Goal: Book appointment/travel/reservation

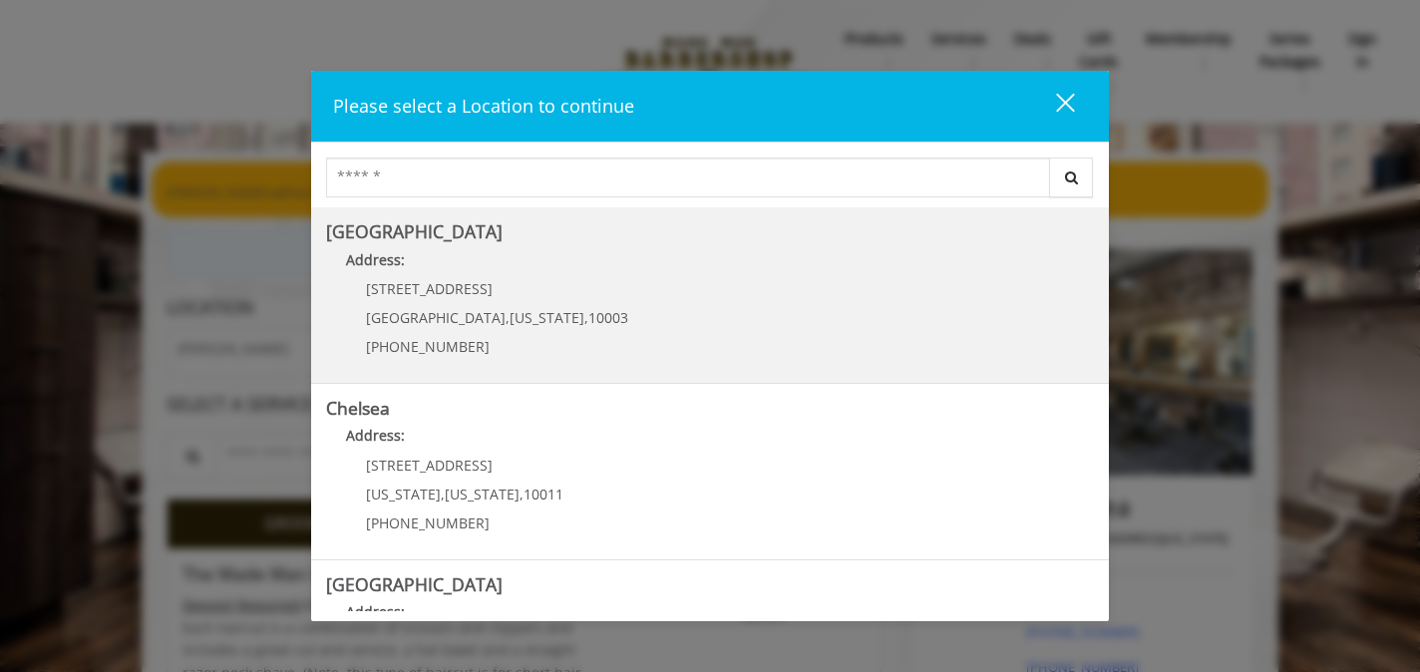
click at [602, 280] on Village "Address:" at bounding box center [710, 265] width 768 height 32
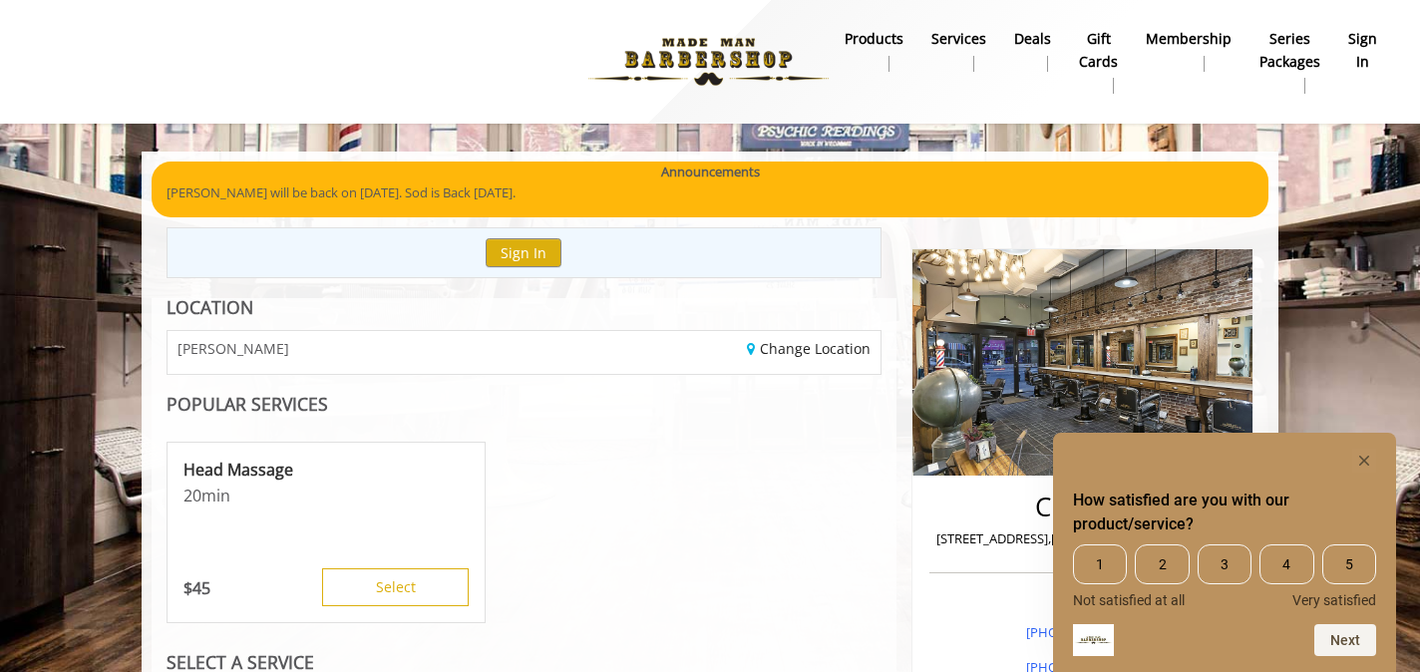
scroll to position [176, 0]
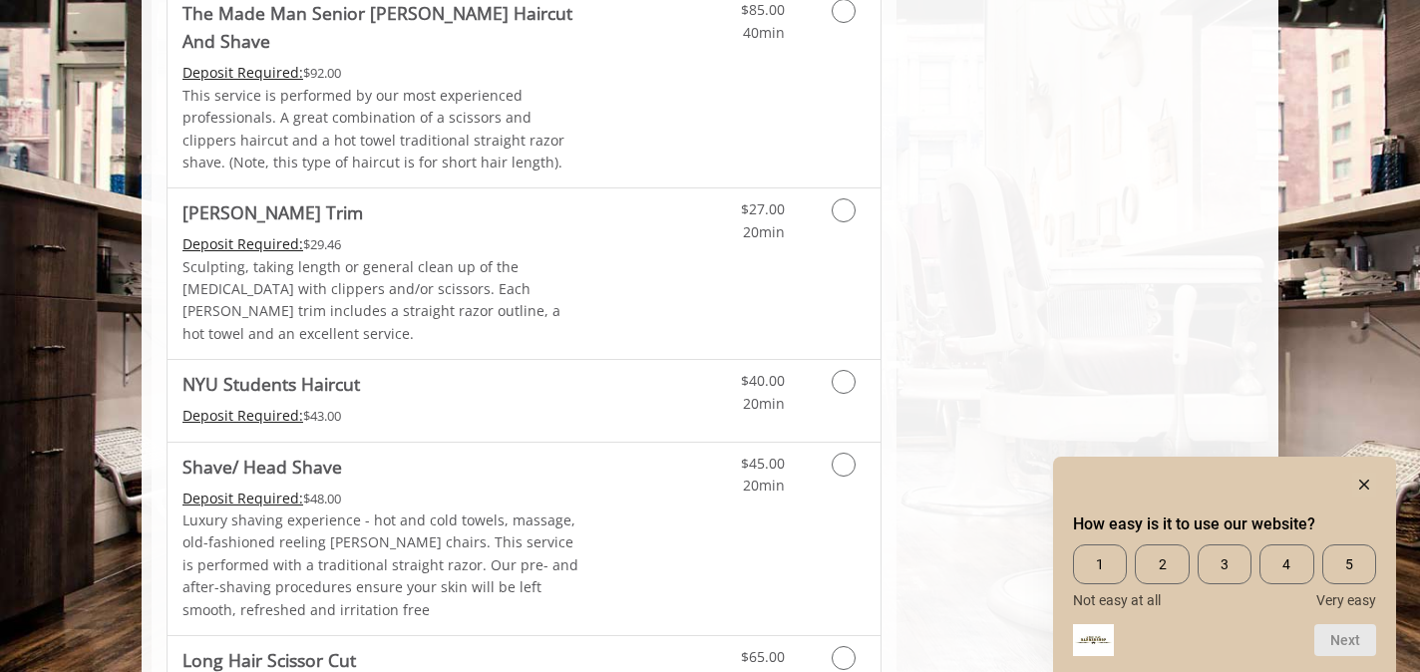
scroll to position [2211, 0]
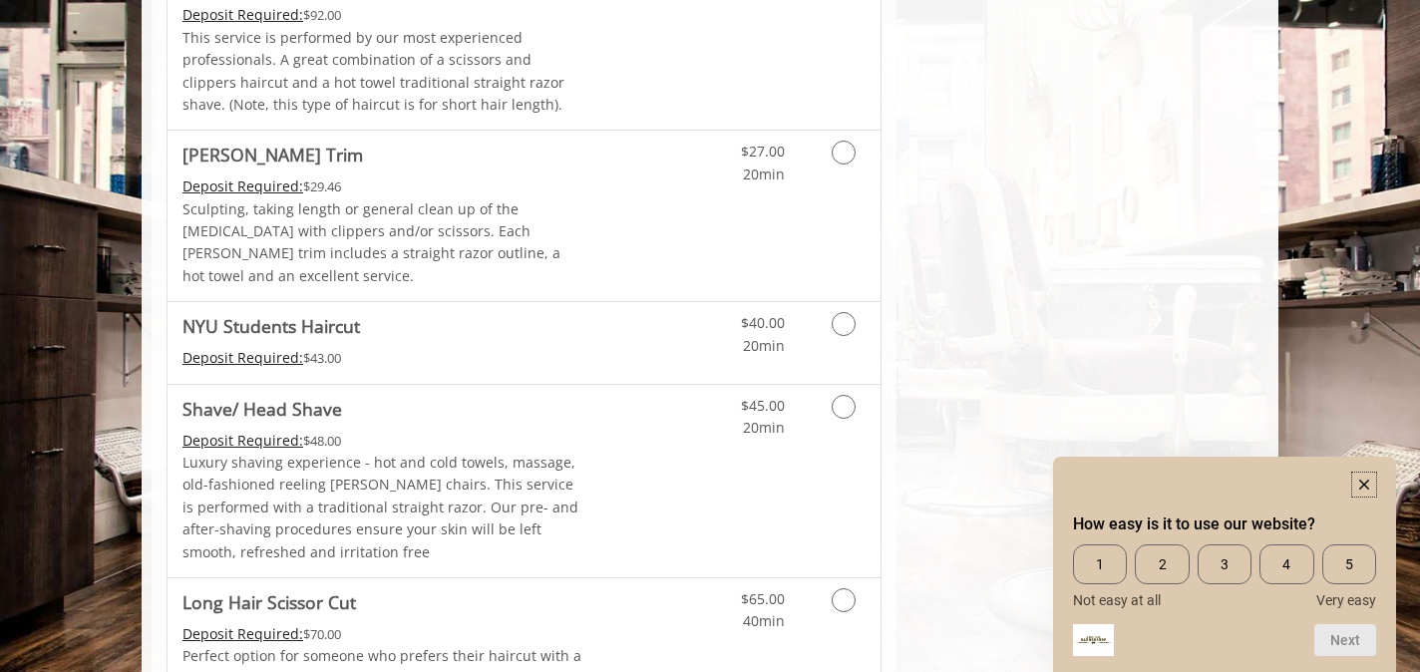
click at [1366, 480] on rect "Hide survey" at bounding box center [1364, 485] width 24 height 24
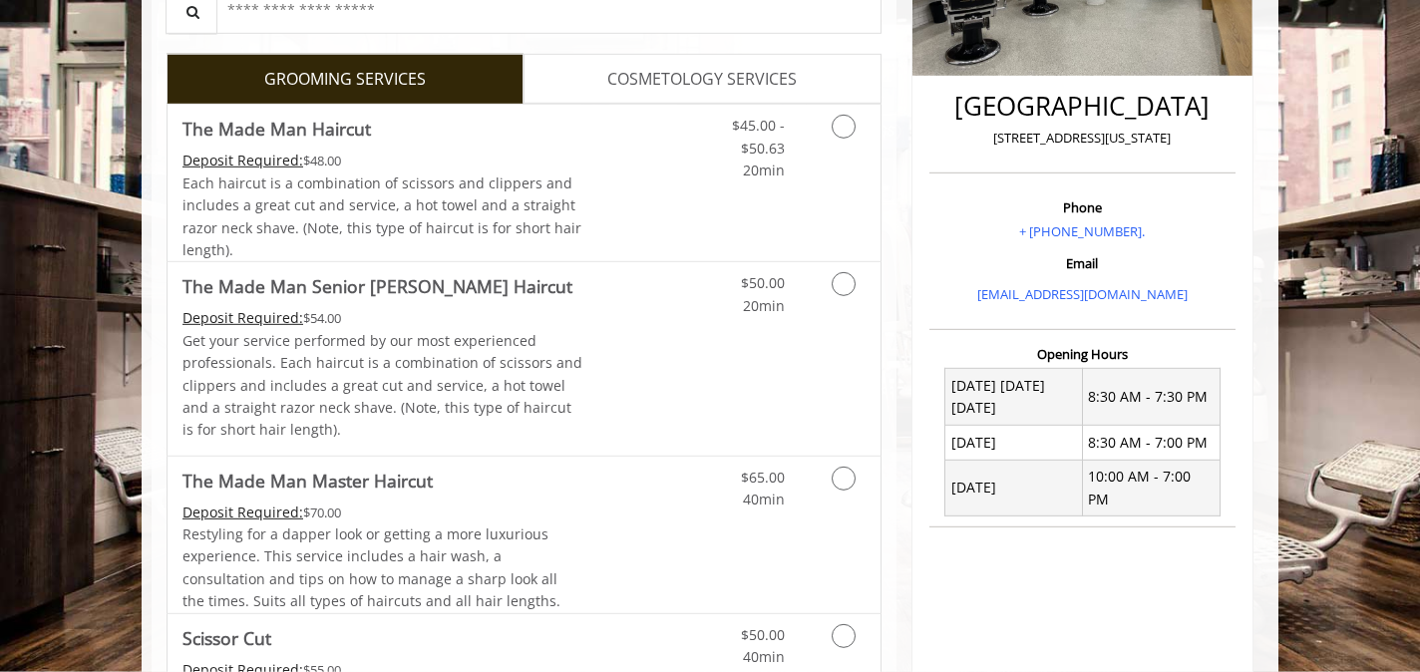
scroll to position [446, 0]
click at [684, 226] on link "Discounted Price" at bounding box center [642, 182] width 119 height 157
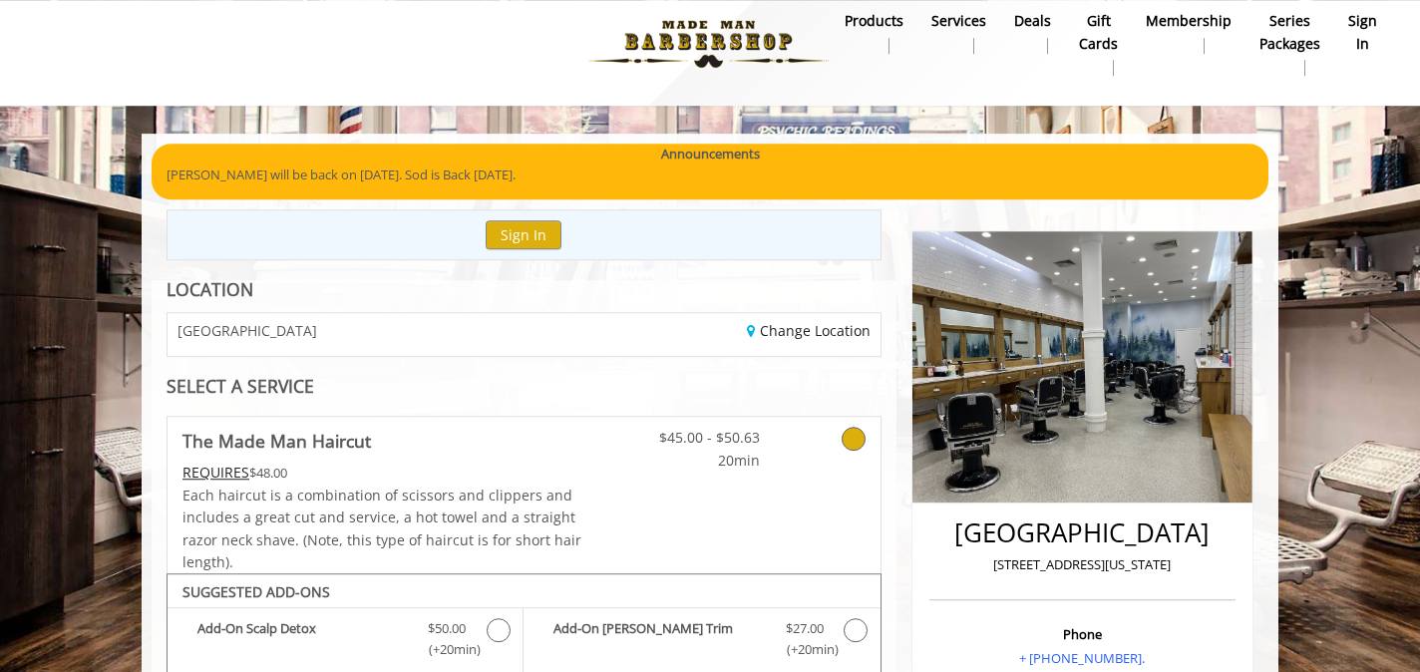
scroll to position [0, 0]
